Goal: Information Seeking & Learning: Learn about a topic

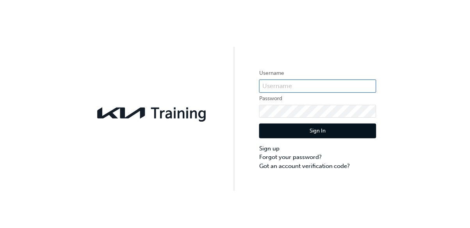
click at [274, 83] on input "text" at bounding box center [317, 86] width 117 height 13
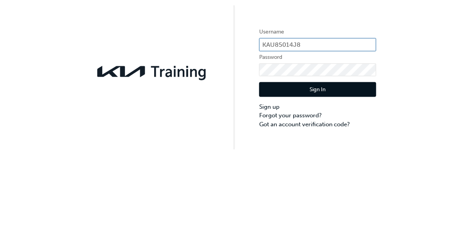
type input "KAU85014J8"
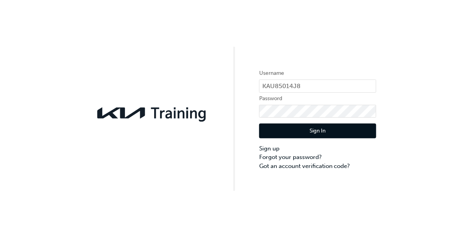
click at [327, 136] on button "Sign In" at bounding box center [317, 131] width 117 height 15
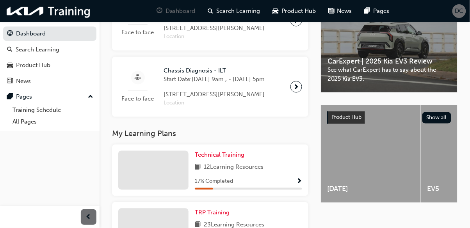
scroll to position [271, 0]
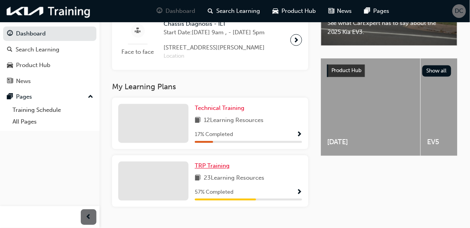
click at [212, 170] on span "TRP Training" at bounding box center [212, 166] width 35 height 7
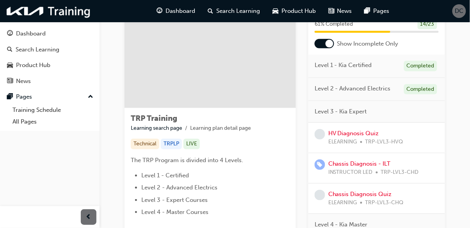
scroll to position [52, 0]
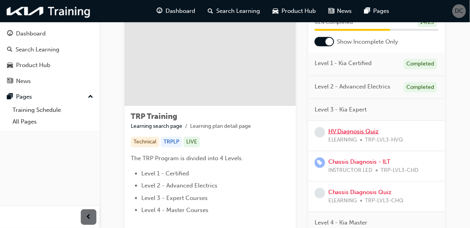
click at [355, 130] on link "HV Diagnosis Quiz" at bounding box center [353, 131] width 51 height 7
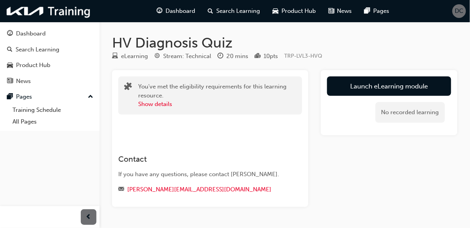
click at [396, 86] on link "Launch eLearning module" at bounding box center [389, 87] width 124 height 20
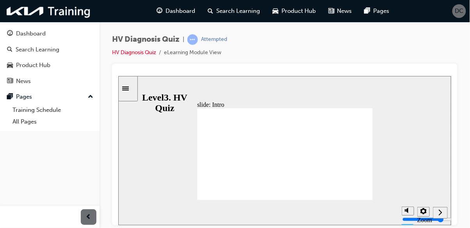
click at [439, 212] on icon "Next (Ctrl+Alt+Period)" at bounding box center [440, 212] width 4 height 7
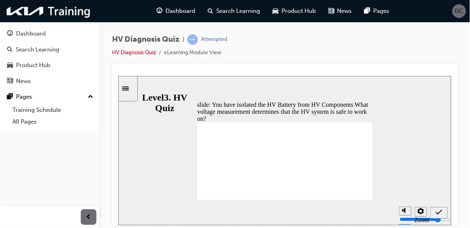
radio input "true"
click at [440, 211] on icon "Submit (Ctrl+Alt+S)" at bounding box center [439, 212] width 7 height 5
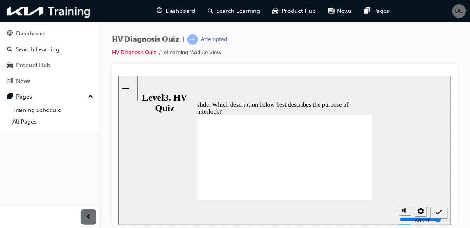
click at [403, 131] on div "slide: Which description below best describes the purpose of interlock? Which d…" at bounding box center [284, 151] width 333 height 150
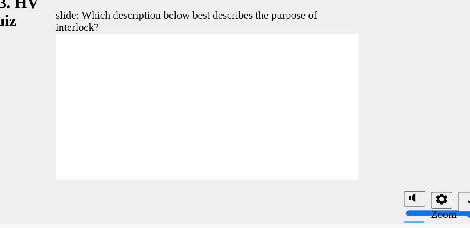
radio input "true"
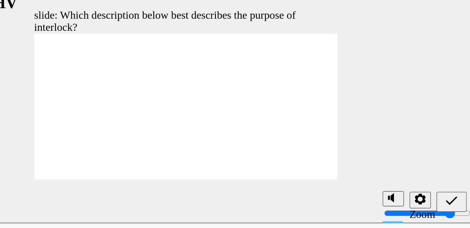
click at [218, 102] on icon "Submit (Ctrl+Alt+S)" at bounding box center [219, 101] width 7 height 7
radio input "true"
click at [219, 100] on icon "Submit (Ctrl+Alt+S)" at bounding box center [219, 101] width 7 height 7
radio input "true"
click at [220, 100] on icon "Submit (Ctrl+Alt+S)" at bounding box center [219, 101] width 7 height 7
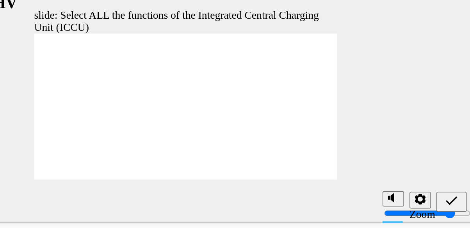
checkbox input "true"
click at [219, 103] on icon "Submit (Ctrl+Alt+S)" at bounding box center [219, 101] width 7 height 5
checkbox input "true"
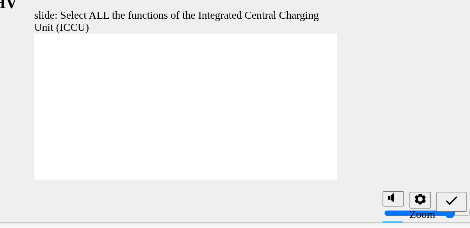
click at [219, 103] on icon "Submit (Ctrl+Alt+S)" at bounding box center [219, 101] width 7 height 7
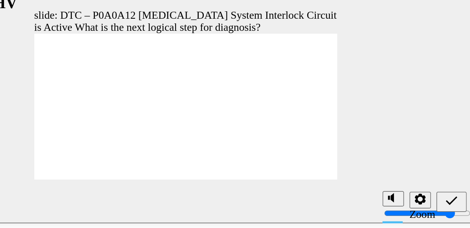
radio input "true"
click at [220, 102] on icon "Submit (Ctrl+Alt+S)" at bounding box center [219, 101] width 7 height 7
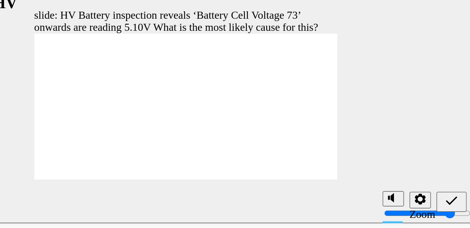
radio input "true"
click at [218, 102] on icon "Submit (Ctrl+Alt+S)" at bounding box center [219, 101] width 7 height 7
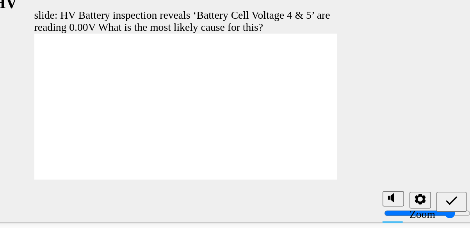
radio input "true"
click at [220, 102] on icon "Submit (Ctrl+Alt+S)" at bounding box center [219, 101] width 7 height 7
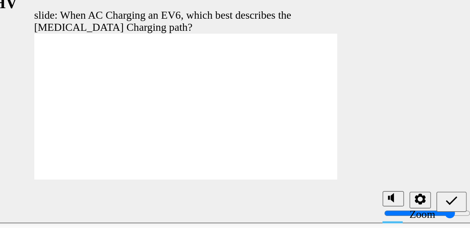
radio input "true"
click at [217, 102] on icon "Submit (Ctrl+Alt+S)" at bounding box center [219, 101] width 7 height 5
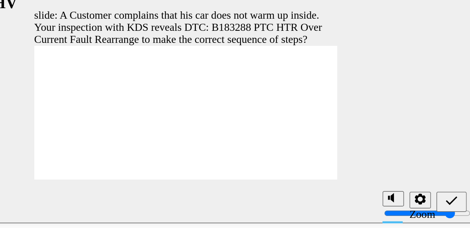
click at [220, 102] on icon "Submit (Ctrl+Alt+S)" at bounding box center [219, 101] width 7 height 7
click at [220, 104] on icon "Submit (Ctrl+Alt+S)" at bounding box center [219, 101] width 7 height 7
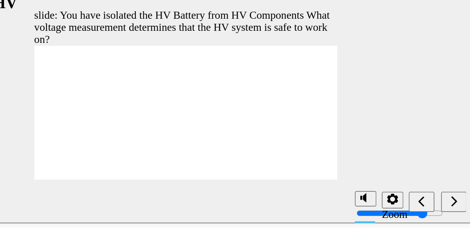
click at [221, 102] on icon "Next (Ctrl+Alt+Period)" at bounding box center [221, 101] width 4 height 7
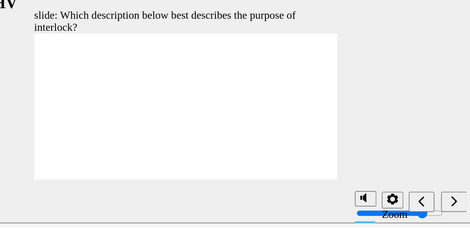
click at [223, 102] on div "Next (Ctrl+Alt+Period)" at bounding box center [220, 102] width 9 height 8
click at [221, 104] on icon "Next (Ctrl+Alt+Period)" at bounding box center [221, 101] width 4 height 7
click at [220, 103] on icon "Next (Ctrl+Alt+Period)" at bounding box center [221, 101] width 4 height 7
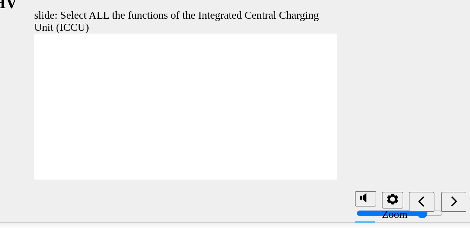
click at [220, 104] on icon "Next (Ctrl+Alt+Period)" at bounding box center [221, 102] width 4 height 6
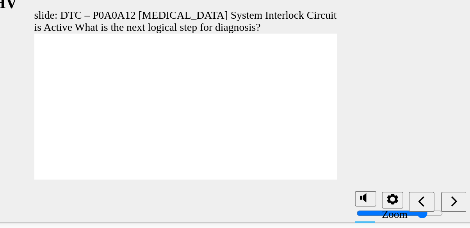
click at [220, 103] on icon "Next (Ctrl+Alt+Period)" at bounding box center [221, 101] width 4 height 7
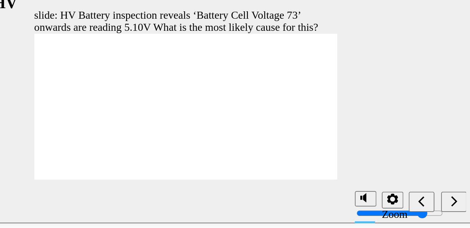
click at [219, 102] on icon "Next (Ctrl+Alt+Period)" at bounding box center [221, 101] width 4 height 7
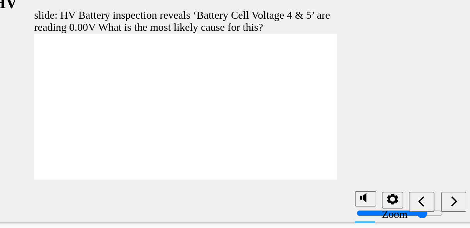
click at [219, 102] on icon "Next (Ctrl+Alt+Period)" at bounding box center [221, 101] width 4 height 7
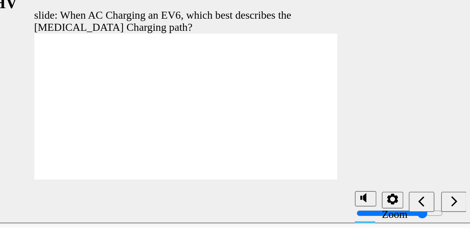
click at [220, 103] on icon "Next (Ctrl+Alt+Period)" at bounding box center [221, 101] width 4 height 7
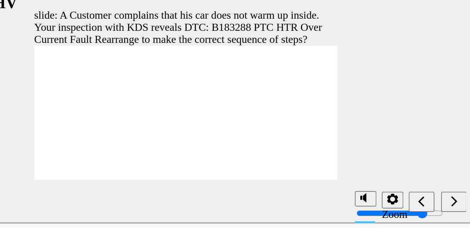
click at [221, 102] on icon "Next (Ctrl+Alt+Period)" at bounding box center [221, 101] width 4 height 7
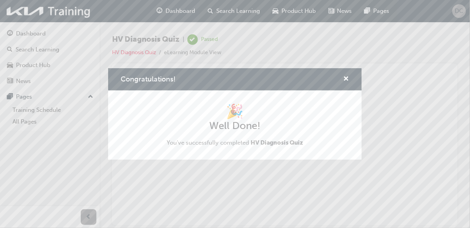
click at [27, 33] on div "Congratulations! 🎉 Well Done! You've successfully completed HV Diagnosis Quiz" at bounding box center [235, 114] width 470 height 228
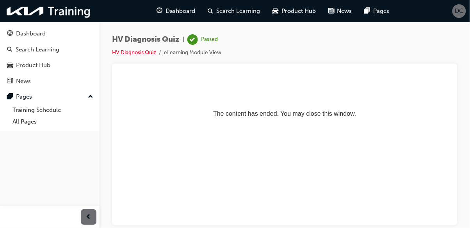
click at [20, 34] on div "Dashboard" at bounding box center [31, 33] width 30 height 9
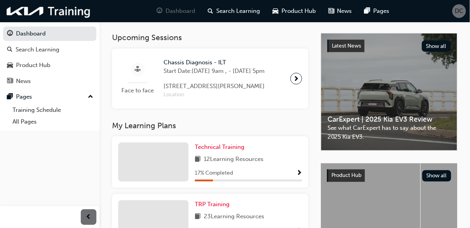
scroll to position [200, 0]
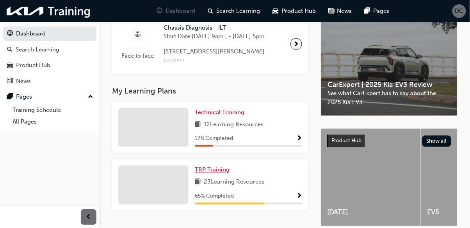
click at [208, 174] on span "TRP Training" at bounding box center [212, 170] width 35 height 7
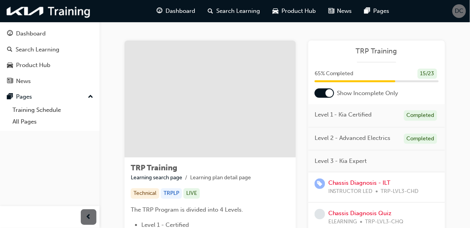
click at [462, 13] on span "DC" at bounding box center [459, 11] width 9 height 9
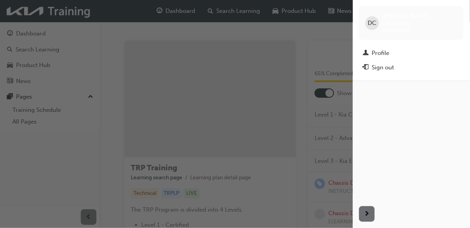
click at [377, 63] on div "Sign out" at bounding box center [383, 67] width 22 height 9
